Goal: Communication & Community: Ask a question

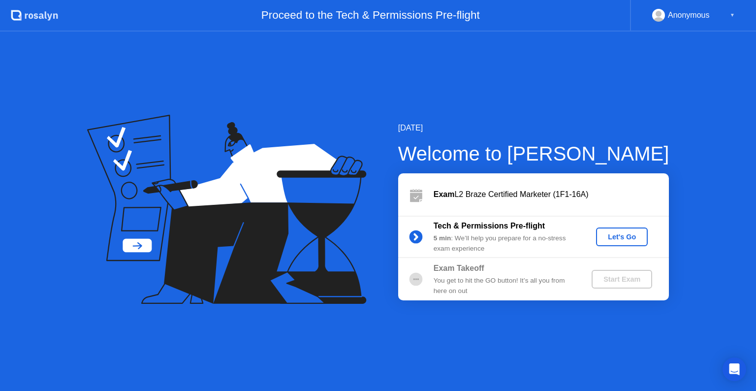
click at [625, 239] on div "Let's Go" at bounding box center [622, 237] width 44 height 8
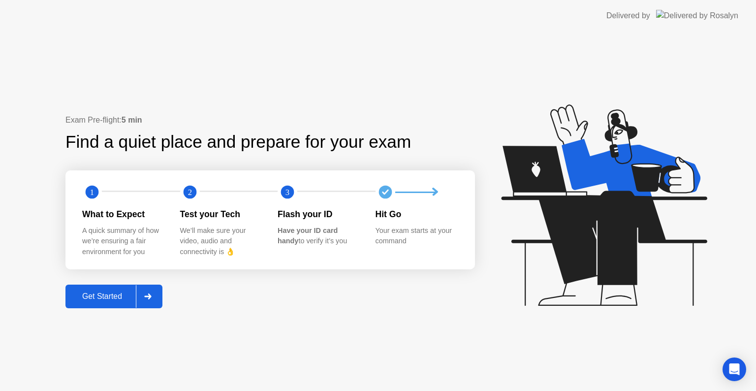
click at [148, 297] on icon at bounding box center [147, 296] width 7 height 6
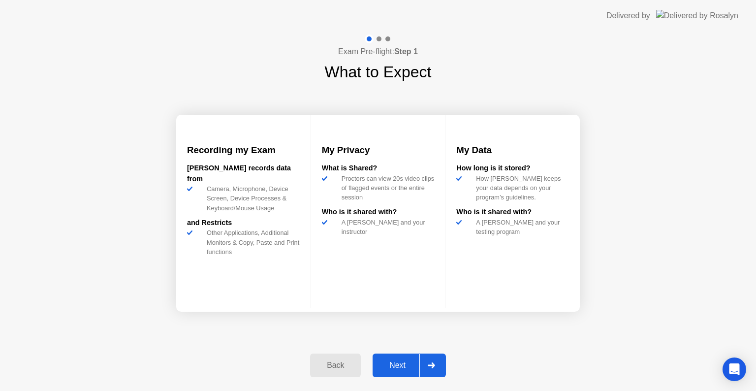
click at [407, 361] on div "Next" at bounding box center [397, 365] width 44 height 9
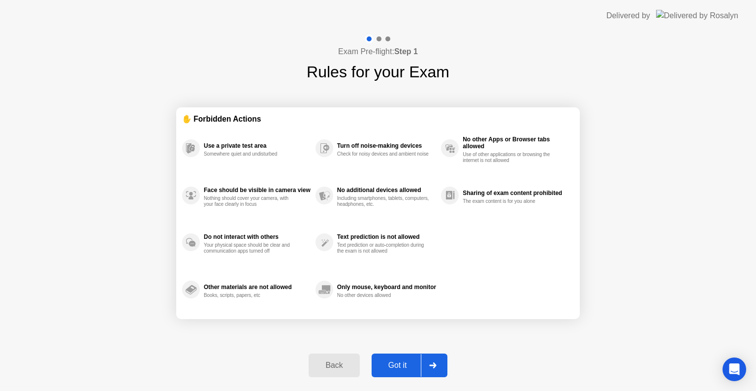
click at [407, 361] on div "Got it" at bounding box center [397, 365] width 46 height 9
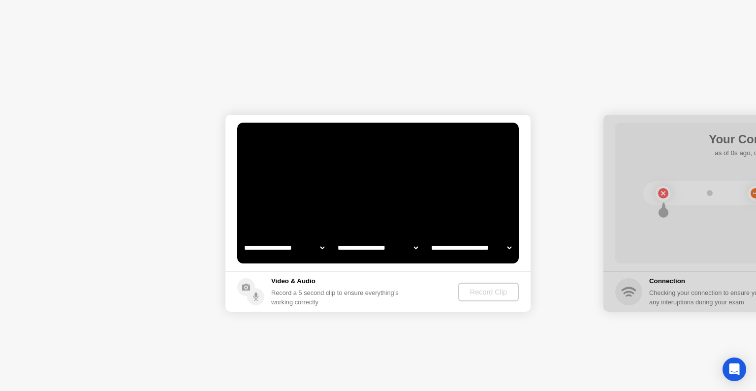
select select "**********"
select select "*******"
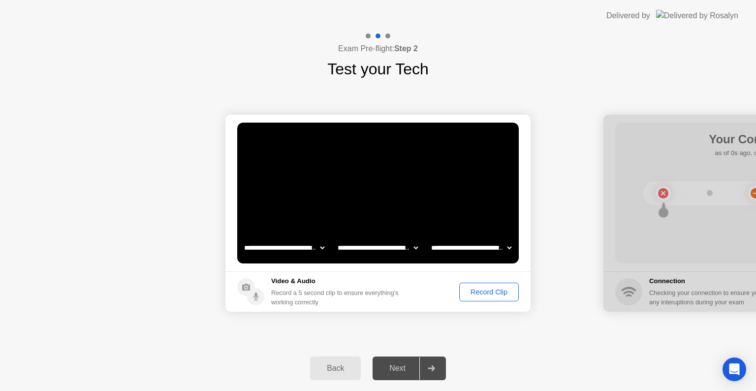
click at [480, 296] on div "Record Clip" at bounding box center [488, 292] width 53 height 8
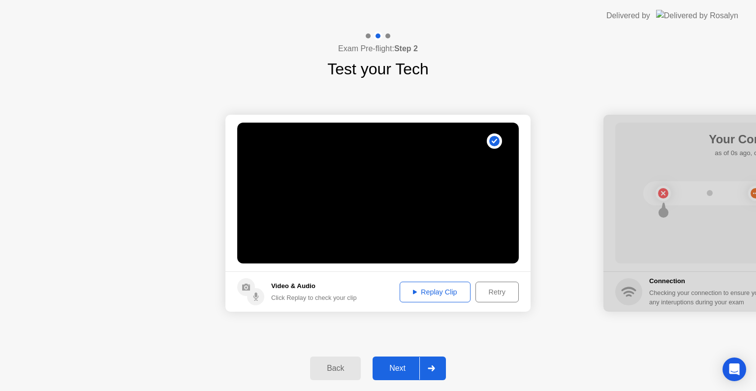
click at [433, 372] on div at bounding box center [431, 368] width 24 height 23
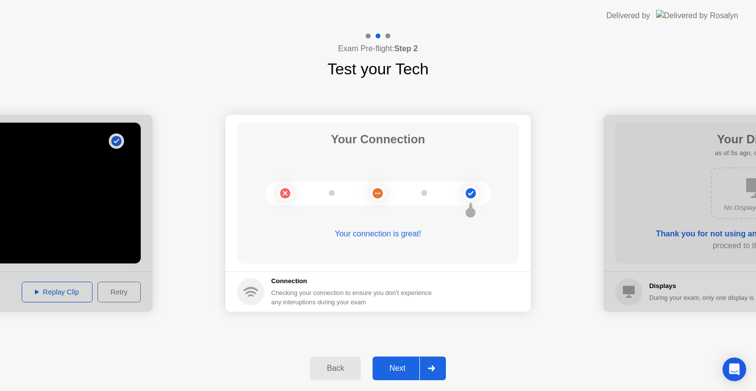
click at [433, 367] on icon at bounding box center [431, 368] width 7 height 6
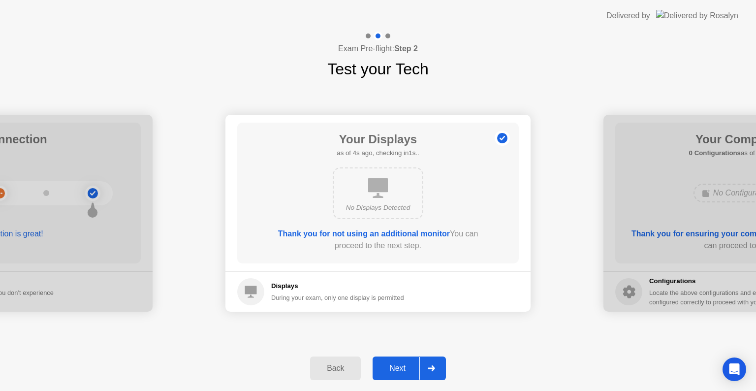
click at [433, 366] on icon at bounding box center [431, 368] width 7 height 6
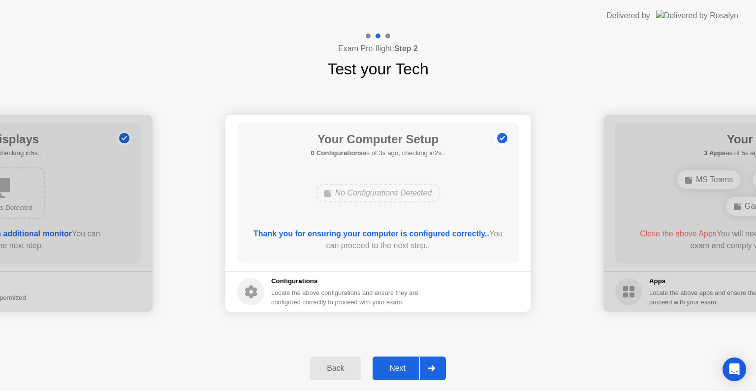
click at [433, 366] on icon at bounding box center [431, 368] width 7 height 6
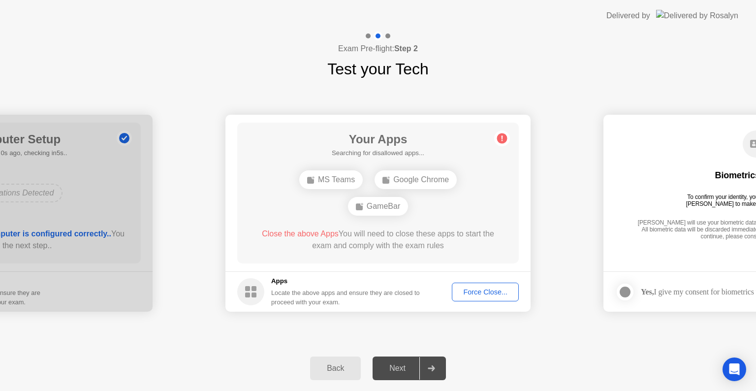
click at [346, 183] on div "MS Teams" at bounding box center [330, 179] width 63 height 19
click at [405, 180] on div "Google Chrome" at bounding box center [415, 179] width 82 height 19
click at [477, 288] on div "Force Close..." at bounding box center [485, 292] width 60 height 8
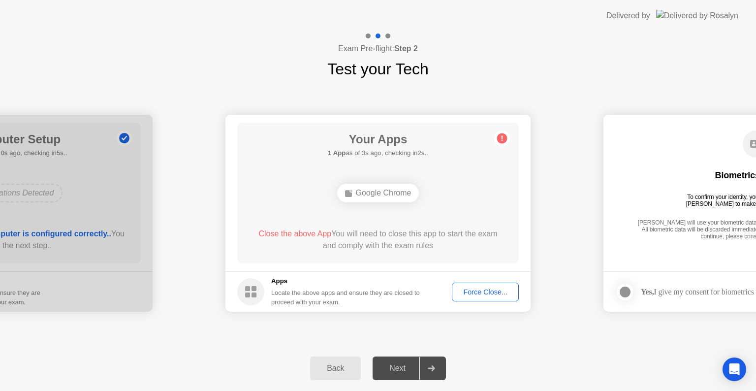
click at [394, 192] on div "Google Chrome" at bounding box center [378, 192] width 82 height 19
click at [468, 288] on div "Force Close..." at bounding box center [485, 292] width 60 height 8
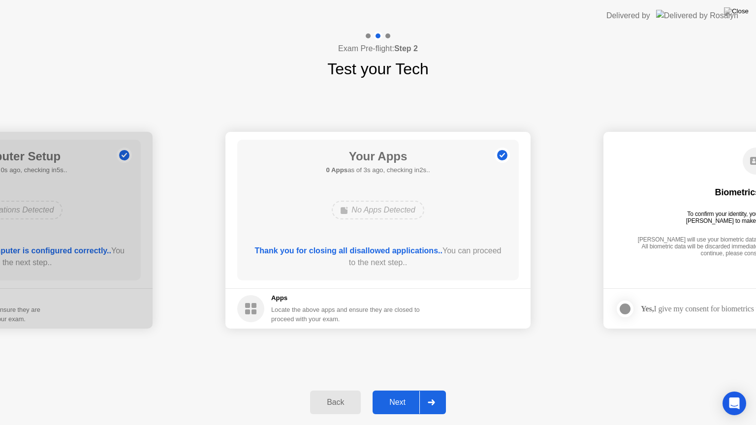
click at [437, 390] on div at bounding box center [431, 402] width 24 height 23
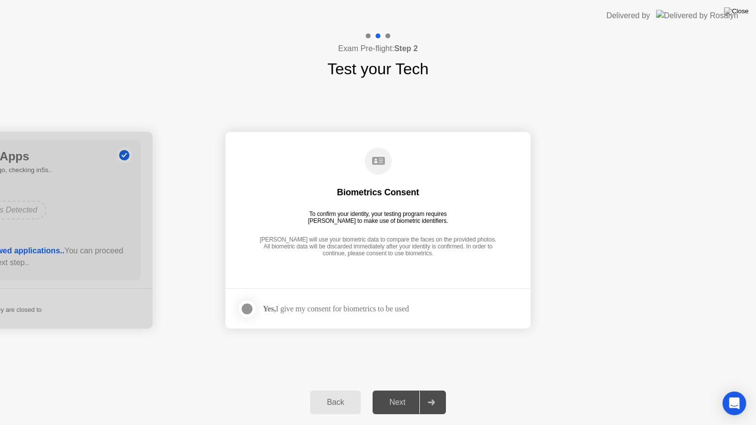
click at [284, 319] on footer "Yes, I give my consent for biometrics to be used" at bounding box center [377, 308] width 305 height 40
click at [264, 310] on strong "Yes," at bounding box center [269, 309] width 13 height 8
click at [244, 309] on div at bounding box center [247, 309] width 12 height 12
click at [412, 390] on div "Next" at bounding box center [397, 402] width 44 height 9
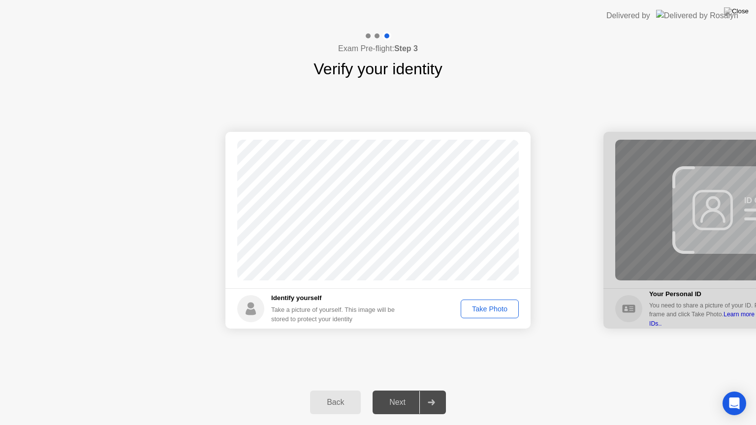
click at [493, 309] on div "Take Photo" at bounding box center [489, 309] width 51 height 8
click at [429, 390] on icon at bounding box center [431, 402] width 7 height 6
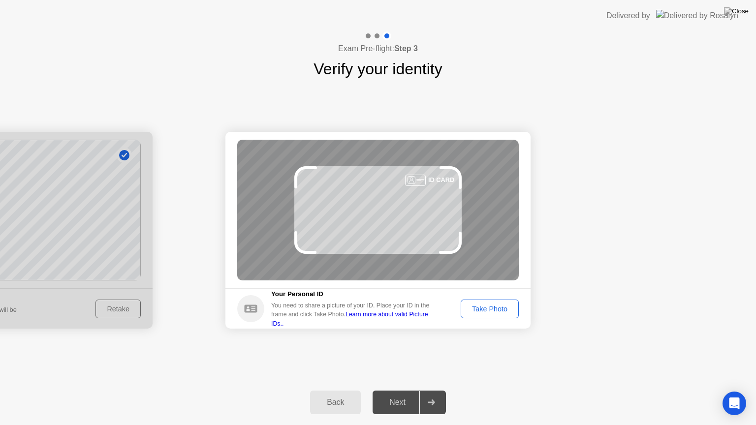
click at [486, 315] on button "Take Photo" at bounding box center [489, 309] width 58 height 19
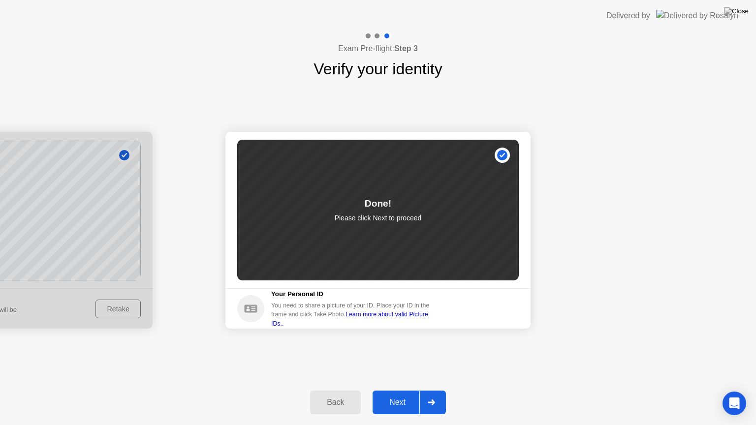
click at [437, 390] on div at bounding box center [431, 402] width 24 height 23
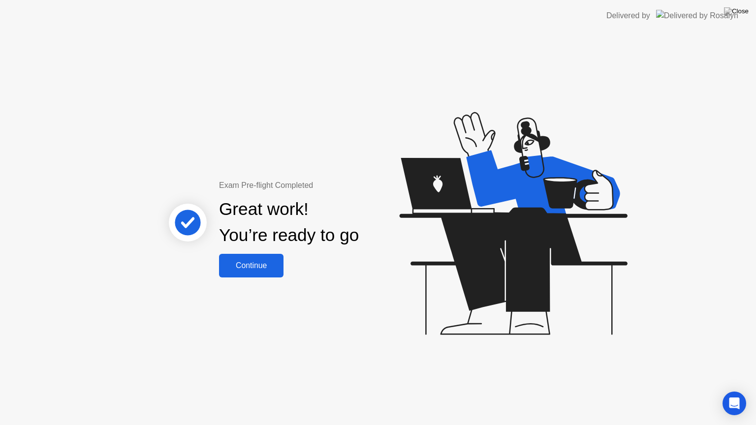
click at [257, 265] on div "Continue" at bounding box center [251, 265] width 59 height 9
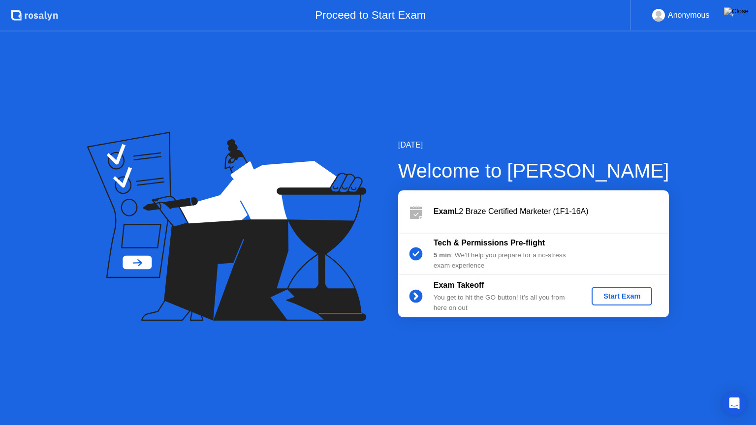
click at [610, 297] on div "Start Exam" at bounding box center [621, 296] width 53 height 8
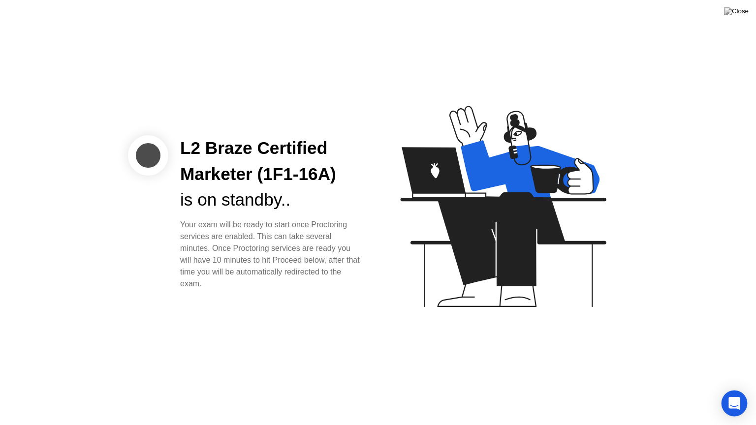
click at [738, 390] on div "Open Intercom Messenger" at bounding box center [734, 404] width 26 height 26
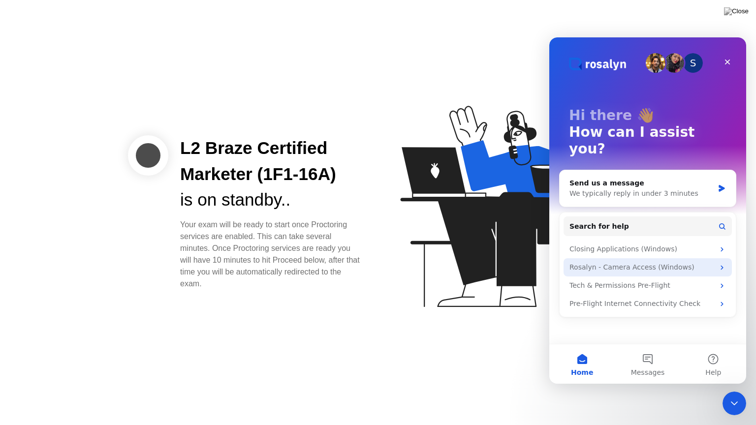
click at [697, 262] on div "Rosalyn - Camera Access (Windows)" at bounding box center [641, 267] width 145 height 10
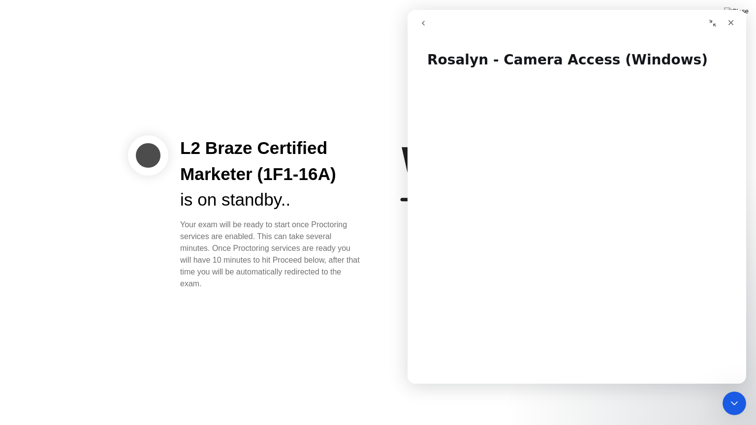
click at [421, 24] on icon "go back" at bounding box center [423, 23] width 8 height 8
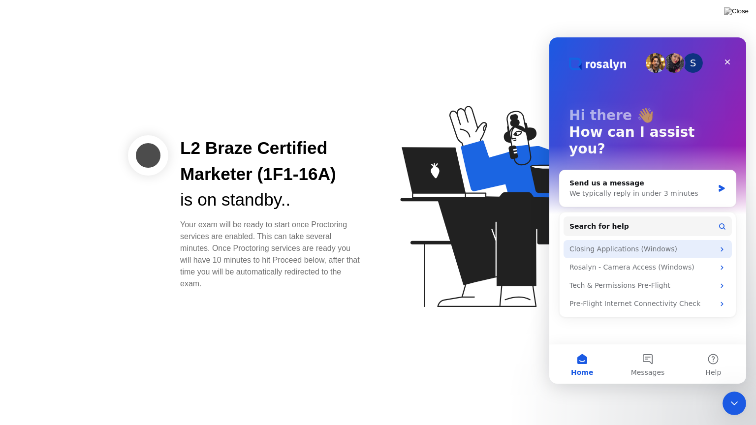
click at [639, 244] on div "Closing Applications (Windows)" at bounding box center [641, 249] width 145 height 10
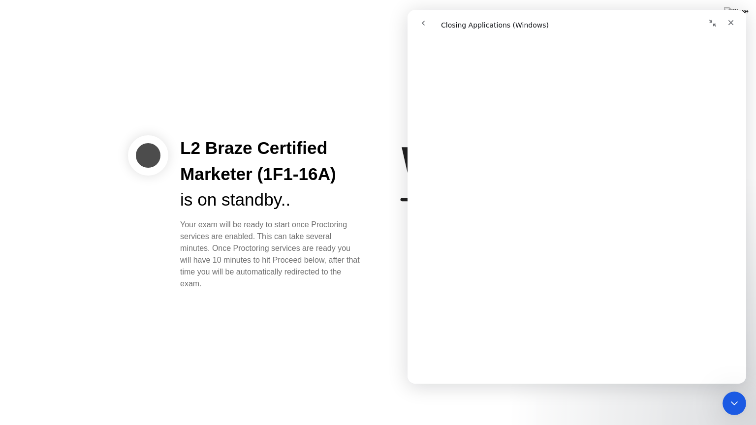
scroll to position [308, 0]
click at [362, 293] on div "L2 Braze Certified Marketer (1F1-16A) is on standby.. Your exam will be ready t…" at bounding box center [378, 212] width 756 height 425
click at [316, 368] on div "L2 Braze Certified Marketer (1F1-16A) is on standby.. Your exam will be ready t…" at bounding box center [378, 212] width 756 height 425
click at [419, 23] on button "go back" at bounding box center [423, 23] width 19 height 19
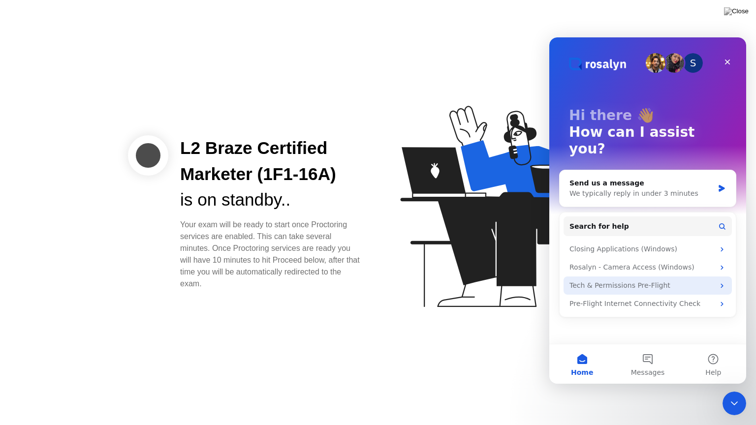
click at [648, 280] on div "Tech & Permissions Pre-Flight" at bounding box center [641, 285] width 145 height 10
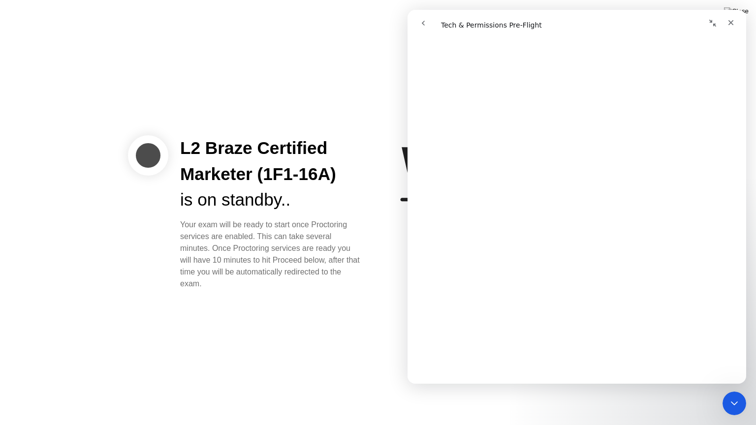
scroll to position [1180, 0]
click at [422, 20] on icon "go back" at bounding box center [423, 23] width 8 height 8
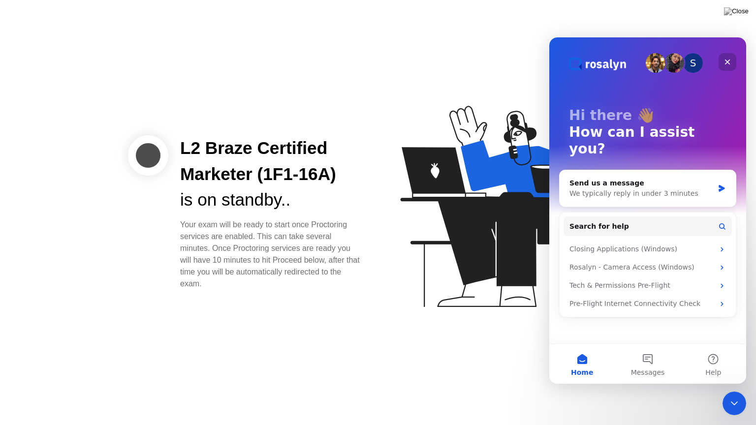
click at [726, 60] on icon "Close" at bounding box center [727, 62] width 5 height 5
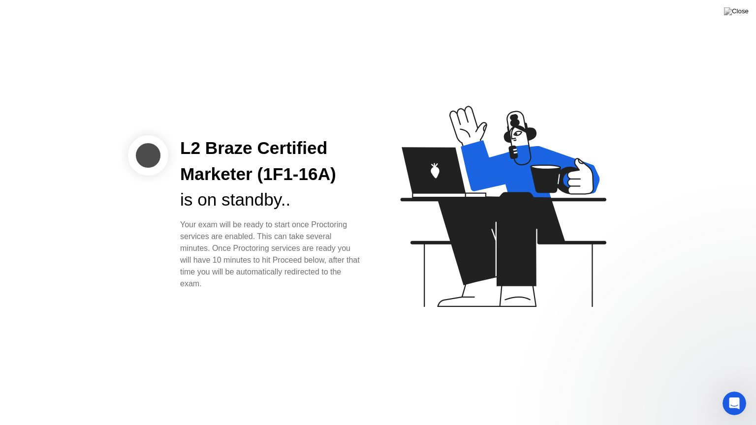
scroll to position [0, 0]
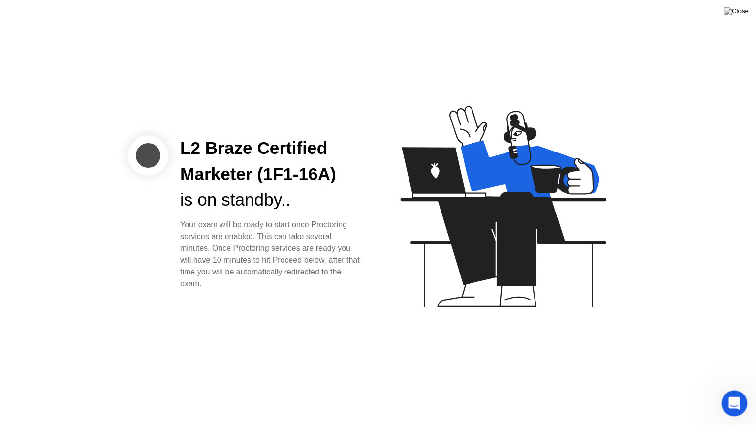
click at [733, 390] on icon "Open Intercom Messenger" at bounding box center [733, 402] width 16 height 16
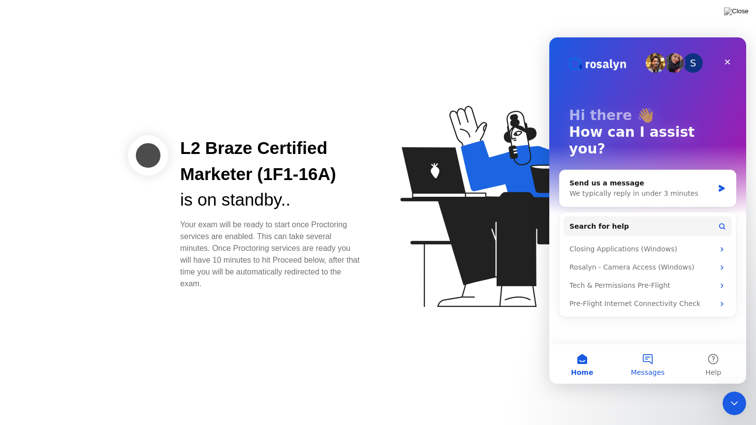
click at [649, 363] on button "Messages" at bounding box center [646, 363] width 65 height 39
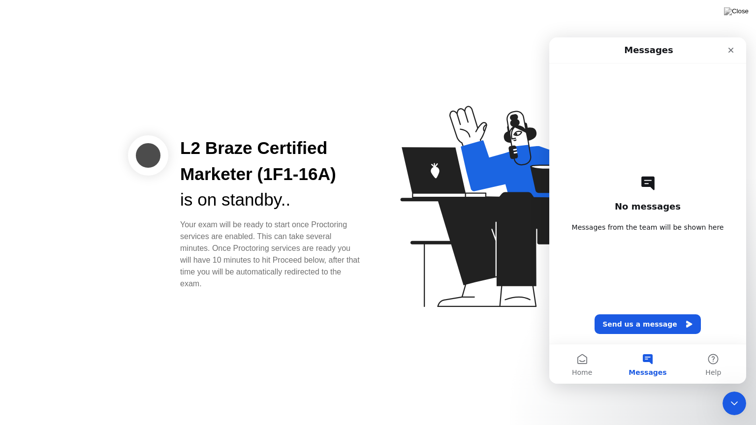
drag, startPoint x: 214, startPoint y: 282, endPoint x: 177, endPoint y: 225, distance: 68.2
click at [177, 225] on div "L2 Braze Certified Marketer (1F1-16A) is on standby.. Your exam will be ready t…" at bounding box center [271, 212] width 206 height 154
copy div "Your exam will be ready to start once Proctoring services are enabled. This can…"
click at [630, 326] on button "Send us a message" at bounding box center [647, 324] width 106 height 20
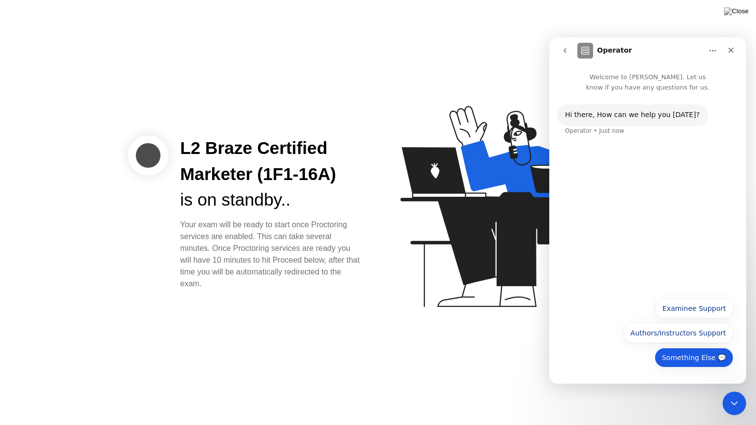
click at [698, 352] on button "Something Else 💬" at bounding box center [693, 358] width 79 height 20
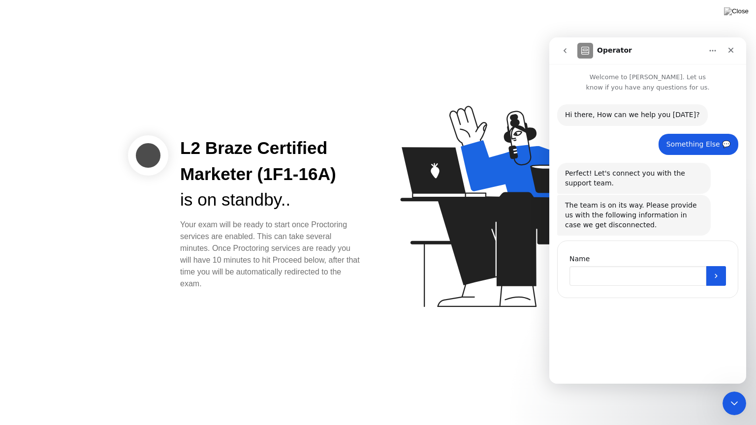
click at [640, 268] on input "Name" at bounding box center [637, 276] width 137 height 20
paste input "**********"
type input "**********"
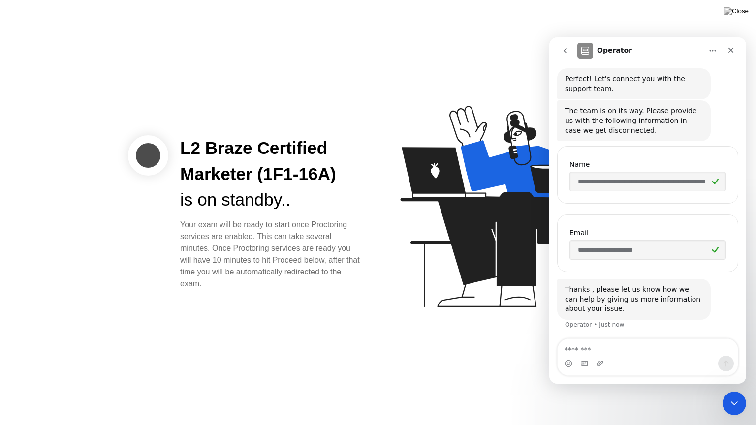
scroll to position [95, 0]
type textarea "*"
type textarea "**********"
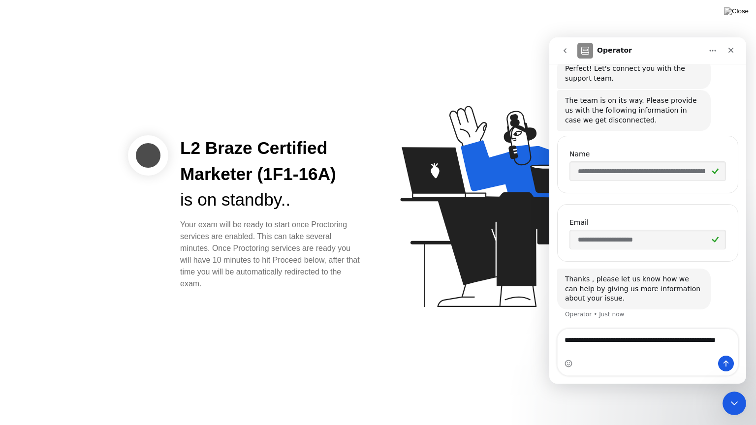
type textarea "**********"
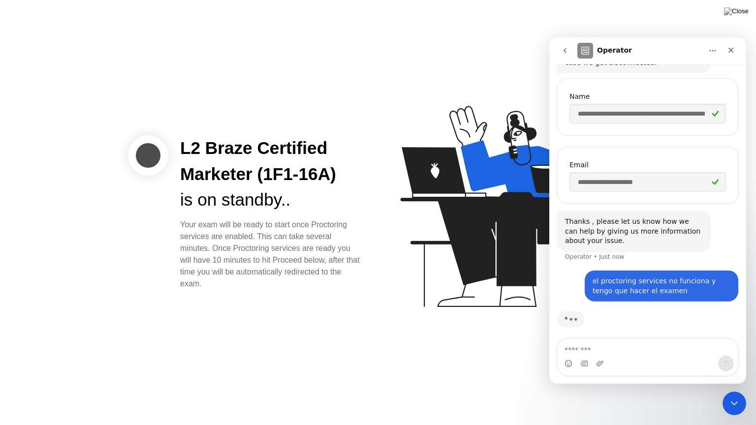
scroll to position [166, 0]
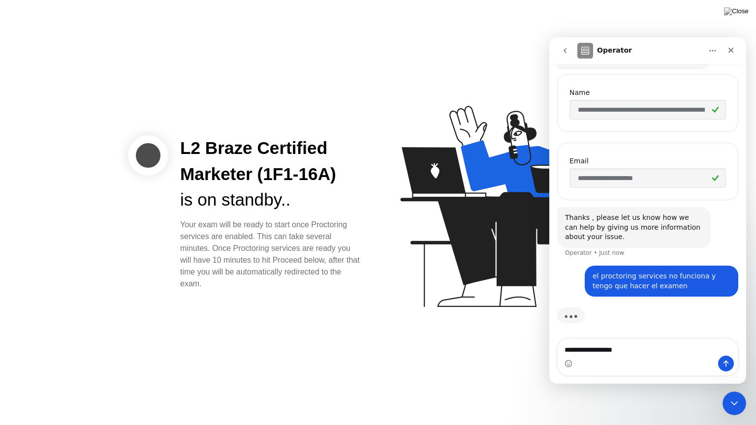
type textarea "**********"
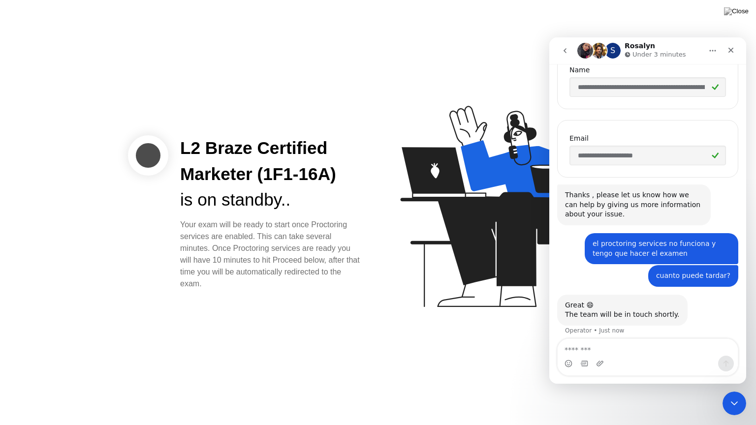
scroll to position [195, 0]
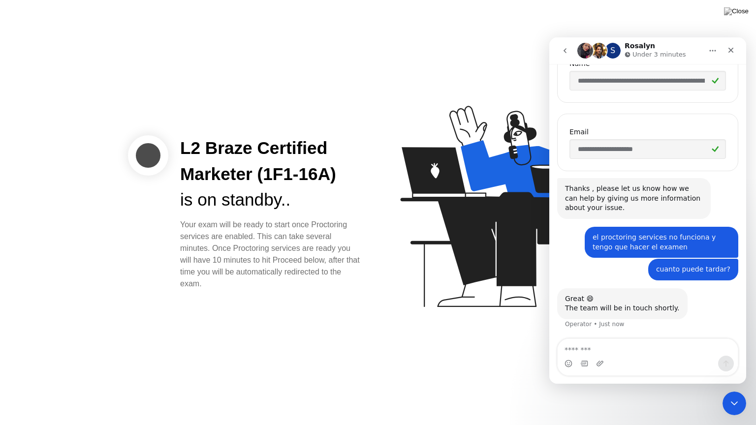
click at [401, 316] on icon at bounding box center [501, 211] width 254 height 252
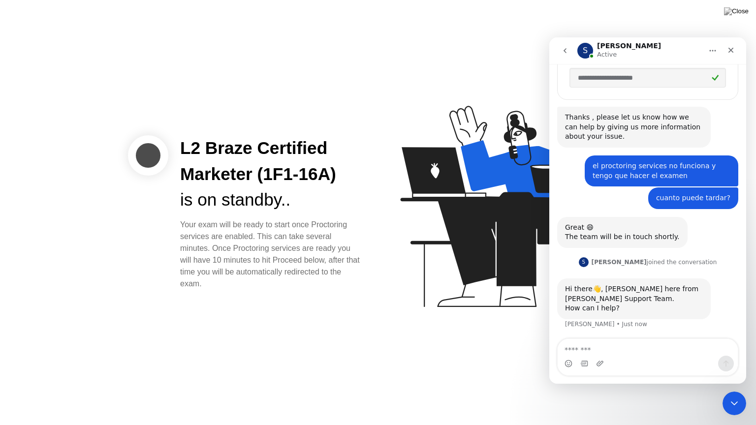
click at [699, 281] on div "Hi there👋, [PERSON_NAME] here from [PERSON_NAME] Support Team. How can I help? …" at bounding box center [633, 298] width 153 height 41
click at [613, 350] on textarea "Message…" at bounding box center [647, 347] width 180 height 17
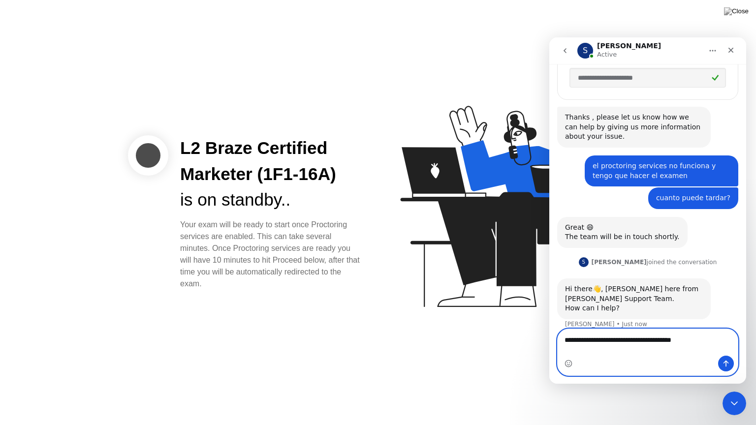
type textarea "**********"
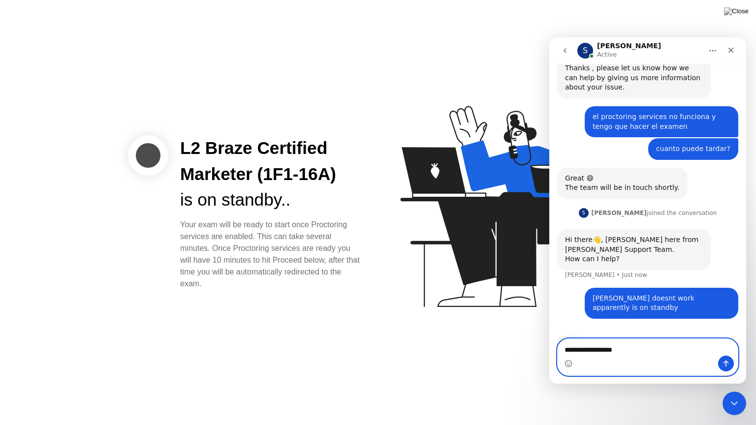
scroll to position [344, 0]
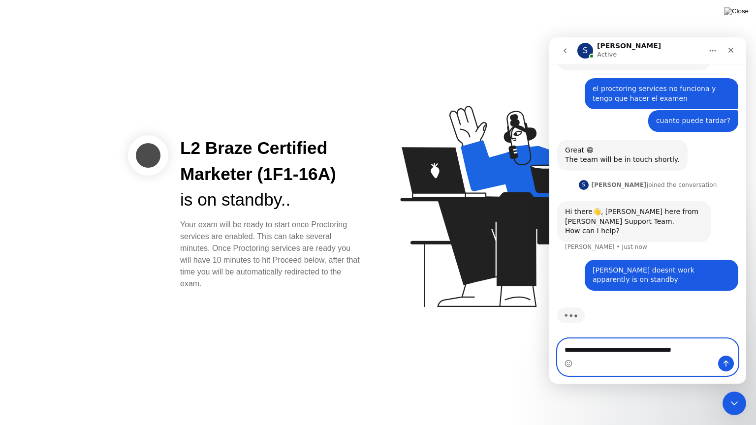
type textarea "**********"
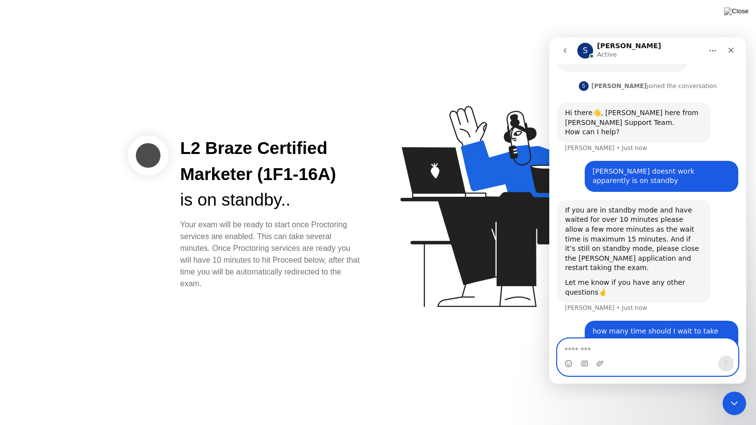
scroll to position [457, 0]
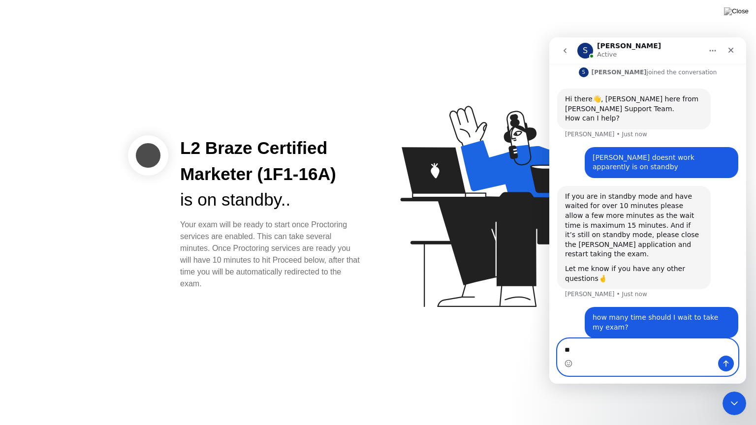
type textarea "*"
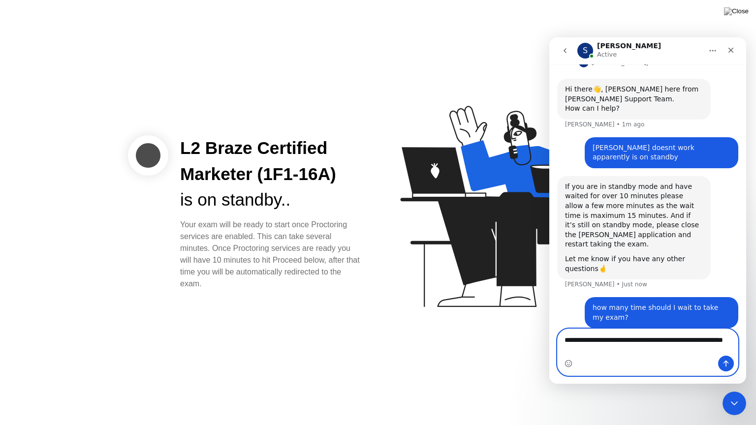
type textarea "**********"
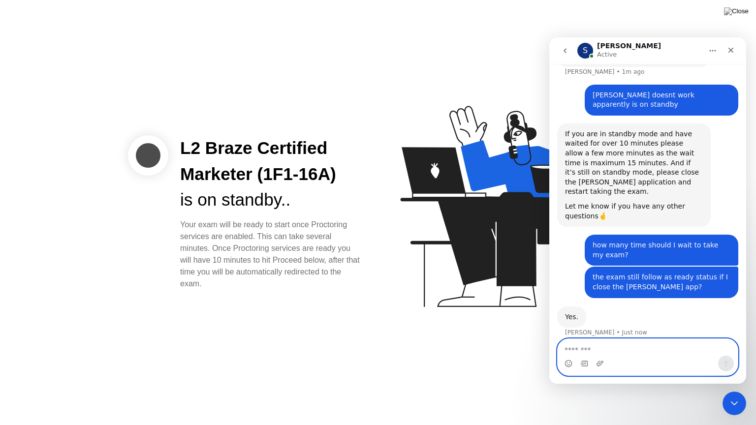
scroll to position [518, 0]
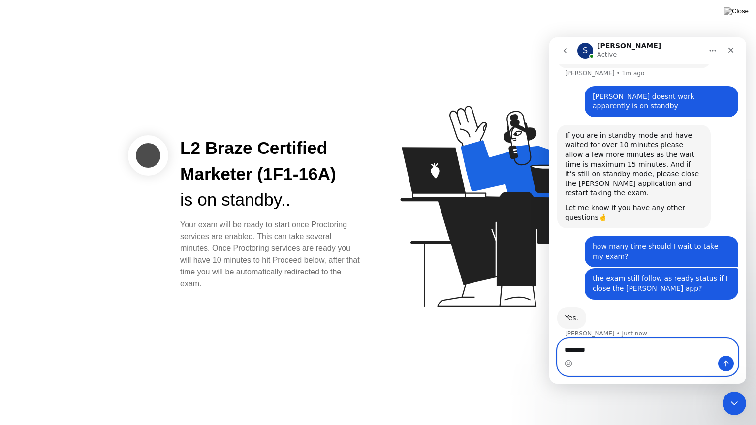
type textarea "*********"
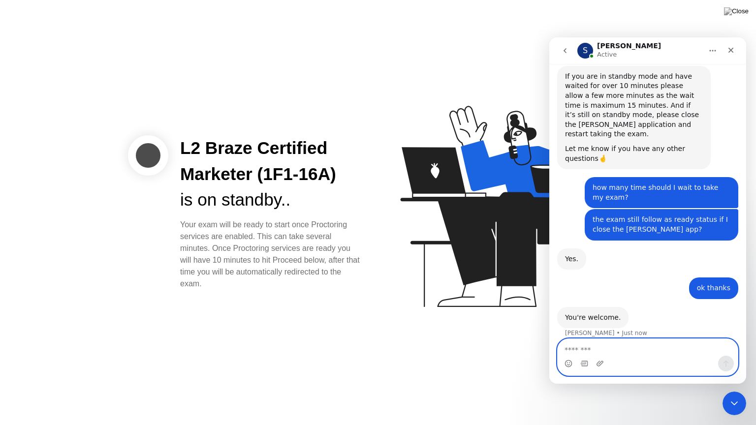
scroll to position [577, 0]
type textarea "*"
type textarea "**********"
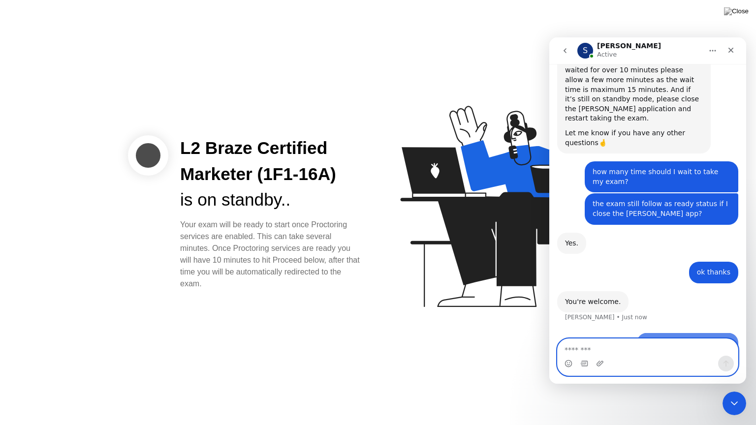
scroll to position [606, 0]
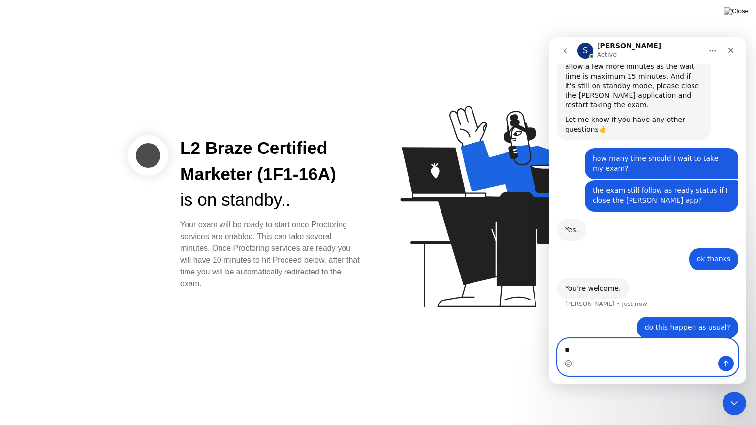
type textarea "*"
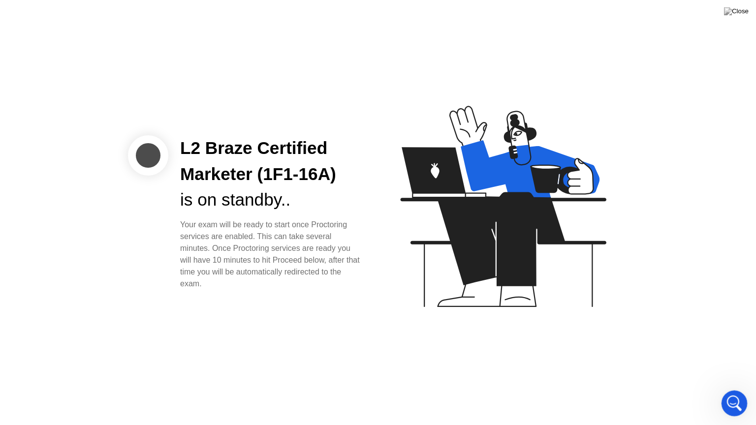
click at [733, 390] on div "Open Intercom Messenger" at bounding box center [732, 402] width 32 height 32
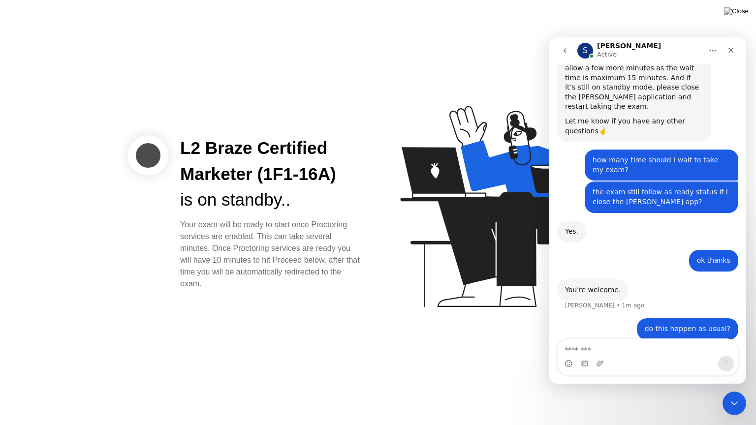
scroll to position [596, 0]
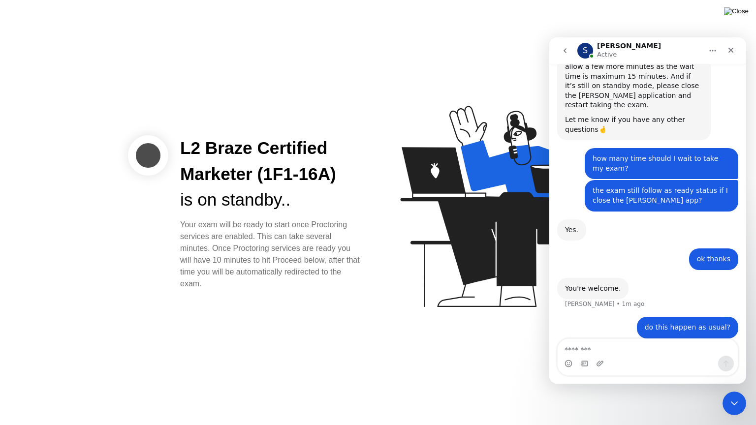
click at [738, 12] on img at bounding box center [736, 11] width 25 height 8
click at [731, 54] on icon "Close" at bounding box center [731, 50] width 8 height 8
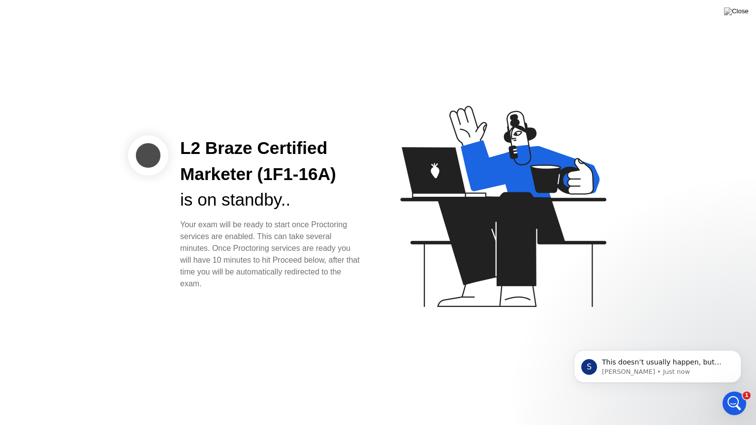
scroll to position [664, 0]
click at [728, 390] on icon "Open Intercom Messenger" at bounding box center [733, 402] width 16 height 16
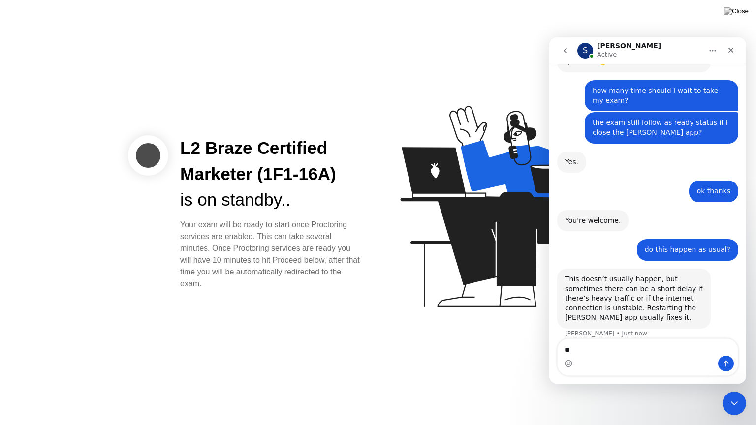
type textarea "*"
type textarea "**********"
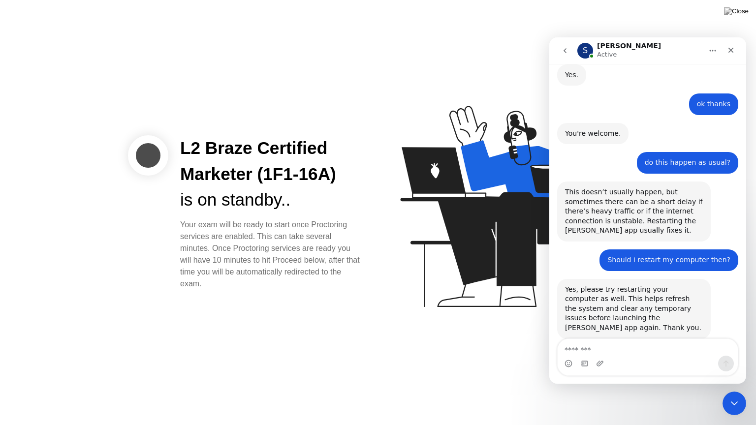
scroll to position [751, 0]
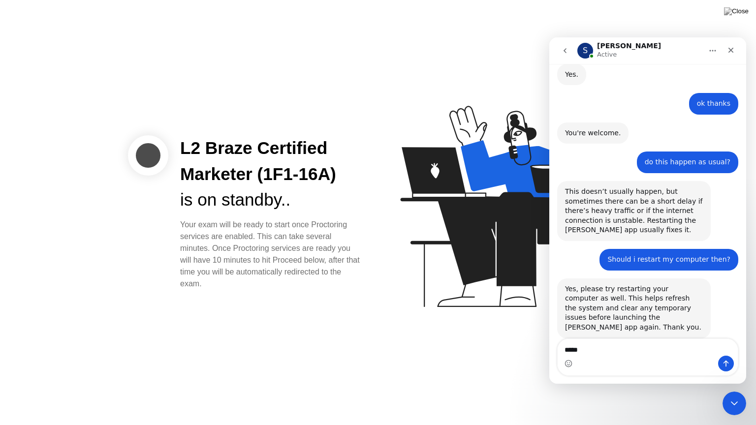
type textarea "******"
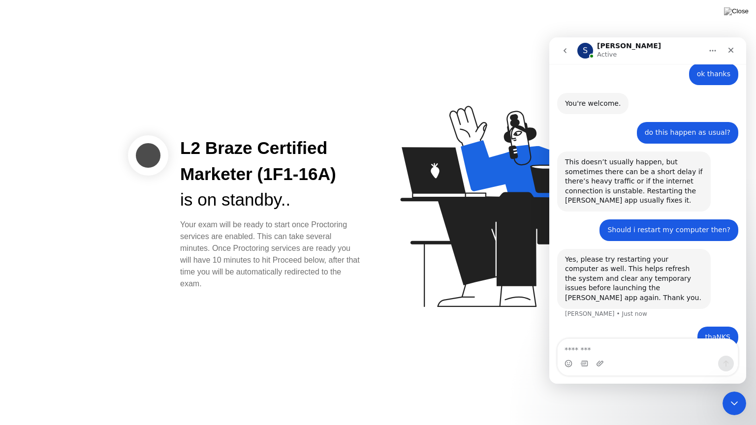
click at [755, 0] on div "L2 Braze Certified Marketer (1F1-16A) is on standby.. Your exam will be ready t…" at bounding box center [378, 212] width 756 height 425
click at [742, 10] on img at bounding box center [736, 11] width 25 height 8
